Goal: Transaction & Acquisition: Purchase product/service

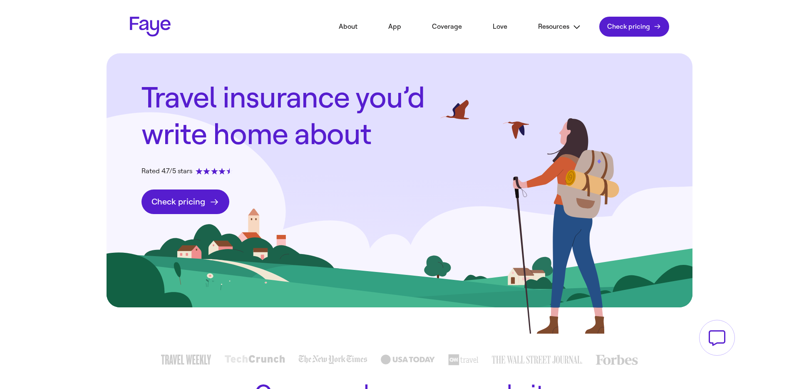
click at [292, 32] on header "2.29.0 About App Coverage Love Resources FAQs Partners Blog In the news Contact…" at bounding box center [399, 26] width 599 height 53
